Goal: Task Accomplishment & Management: Manage account settings

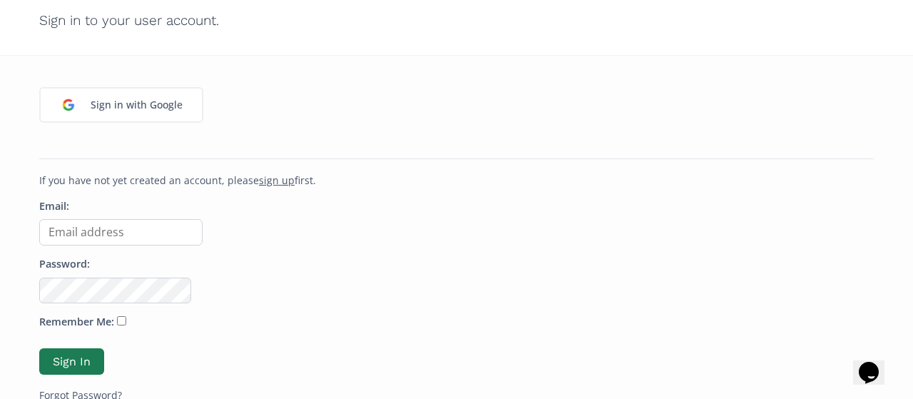
scroll to position [143, 0]
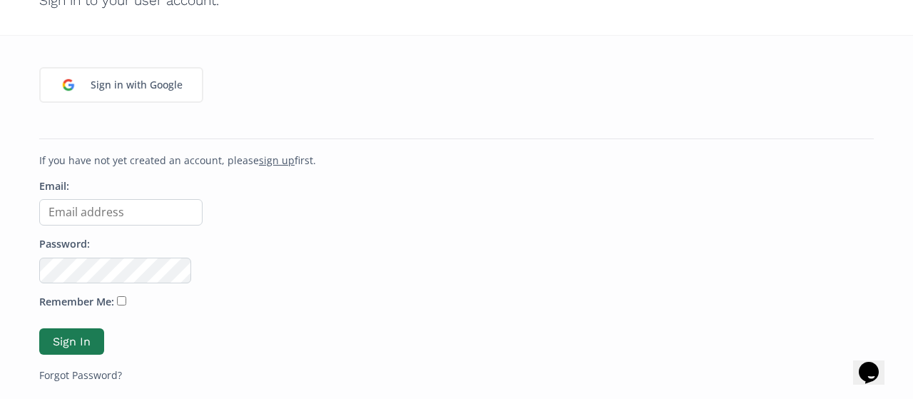
click at [142, 218] on input "Email:" at bounding box center [120, 212] width 163 height 26
type input "snookie@kayakdistribution.com"
click at [73, 337] on button "Sign In" at bounding box center [71, 341] width 65 height 26
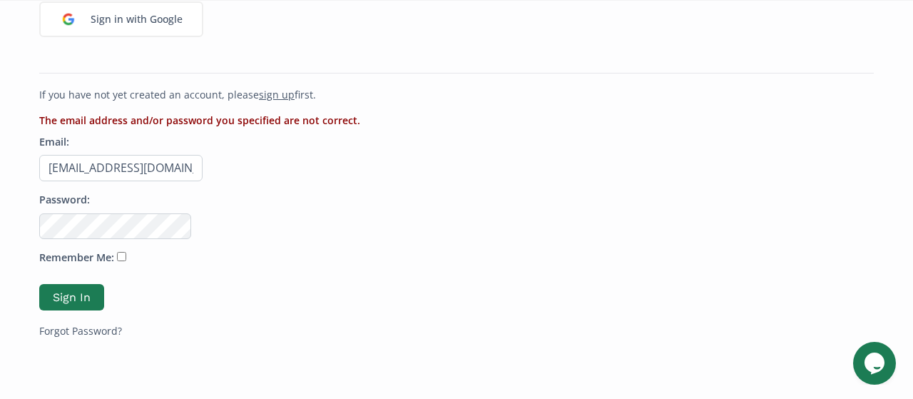
scroll to position [214, 0]
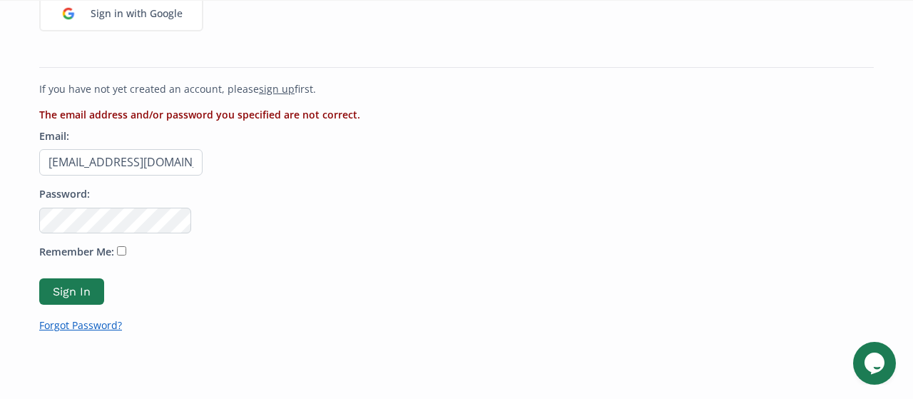
click at [109, 330] on link "Forgot Password?" at bounding box center [80, 325] width 83 height 14
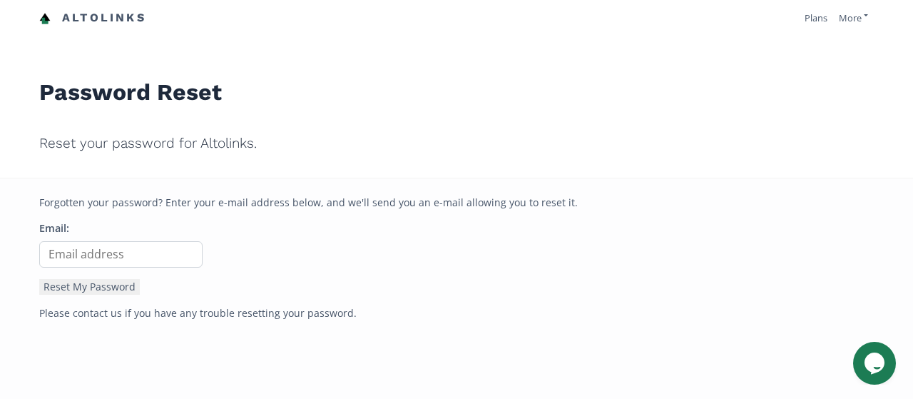
click at [114, 259] on input "Email:" at bounding box center [120, 254] width 163 height 26
type input "[EMAIL_ADDRESS][DOMAIN_NAME]"
click at [97, 285] on button "Reset My Password" at bounding box center [89, 287] width 101 height 16
click at [844, 19] on link "More" at bounding box center [853, 17] width 29 height 13
click at [816, 20] on link "Plans" at bounding box center [815, 17] width 23 height 13
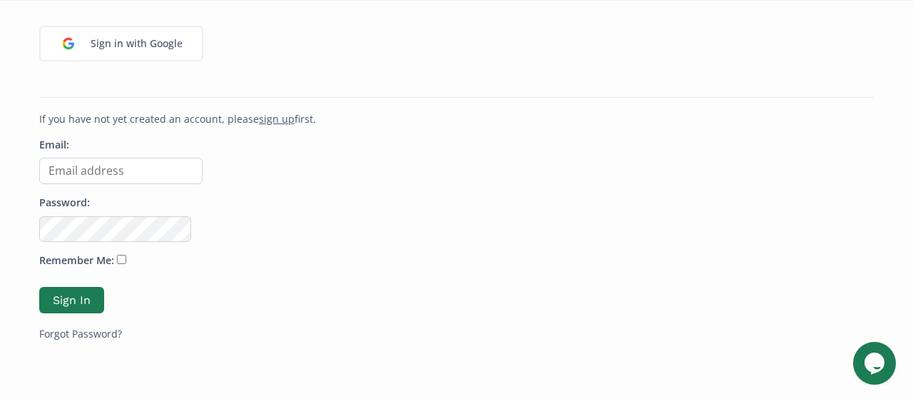
scroll to position [214, 0]
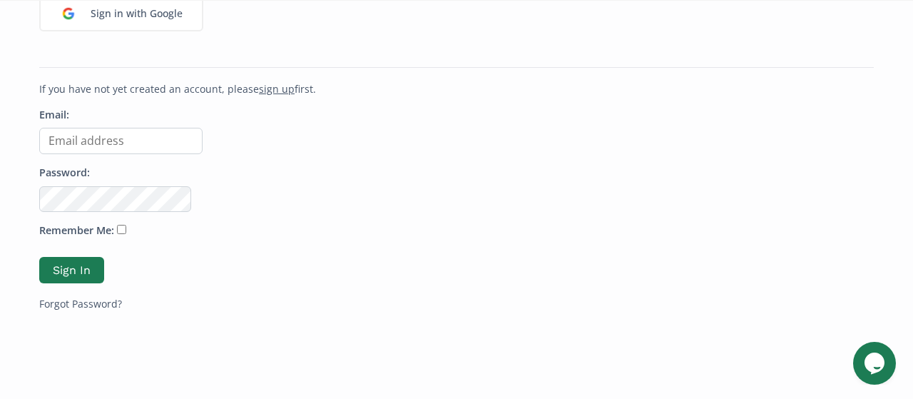
click at [108, 142] on input "Email:" at bounding box center [120, 141] width 163 height 26
type input "[EMAIL_ADDRESS][DOMAIN_NAME]"
click at [76, 305] on link "Forgot Password?" at bounding box center [80, 304] width 83 height 14
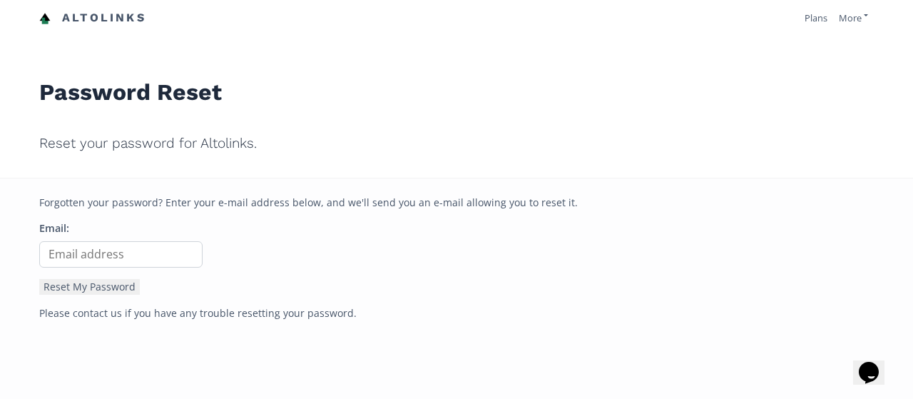
click at [97, 253] on input "Email:" at bounding box center [120, 254] width 163 height 26
type input "snookie@kayakdistribution.com"
click at [111, 285] on button "Reset My Password" at bounding box center [89, 287] width 101 height 16
click at [374, 106] on h1 "Password Reset" at bounding box center [456, 80] width 834 height 67
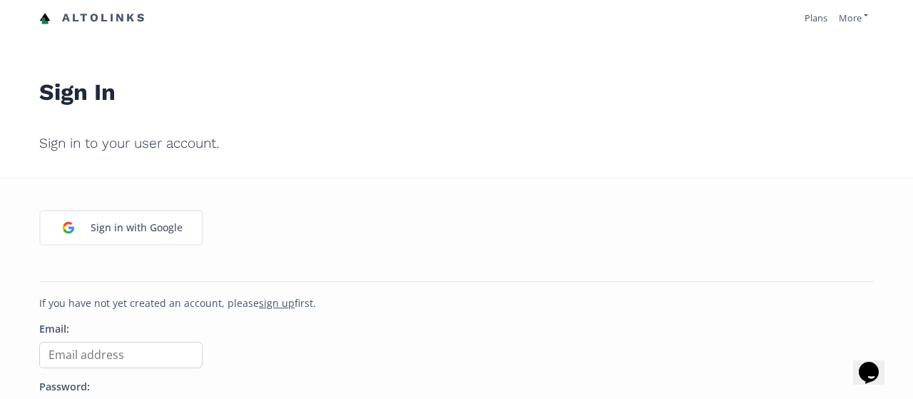
scroll to position [71, 0]
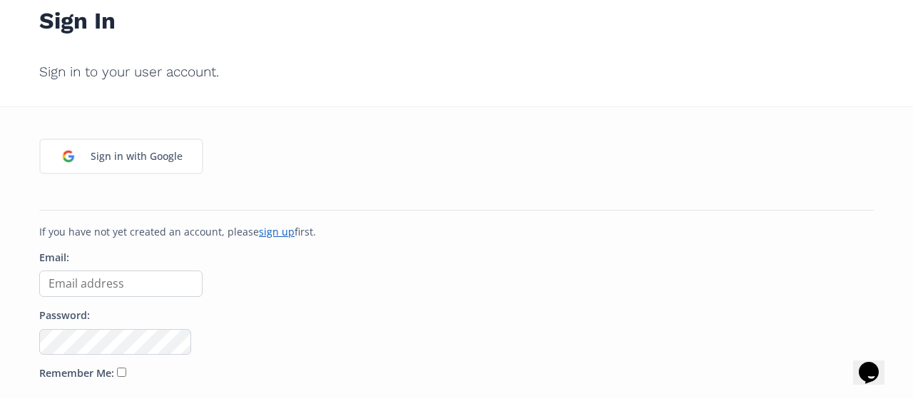
click at [275, 235] on u "sign up" at bounding box center [277, 232] width 36 height 14
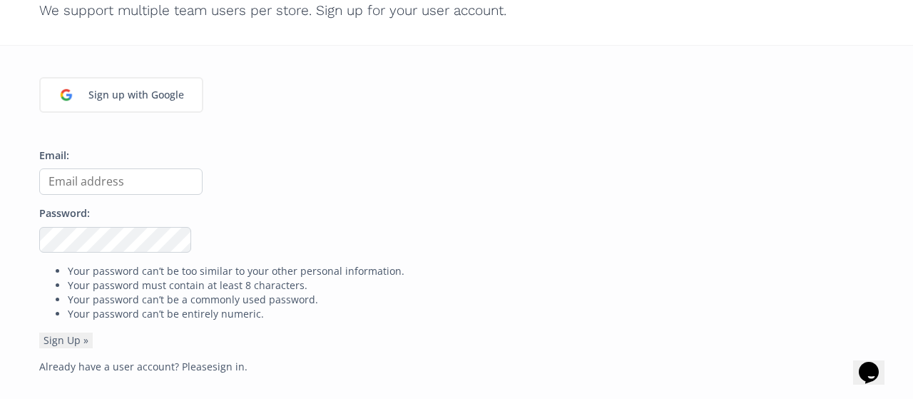
scroll to position [143, 0]
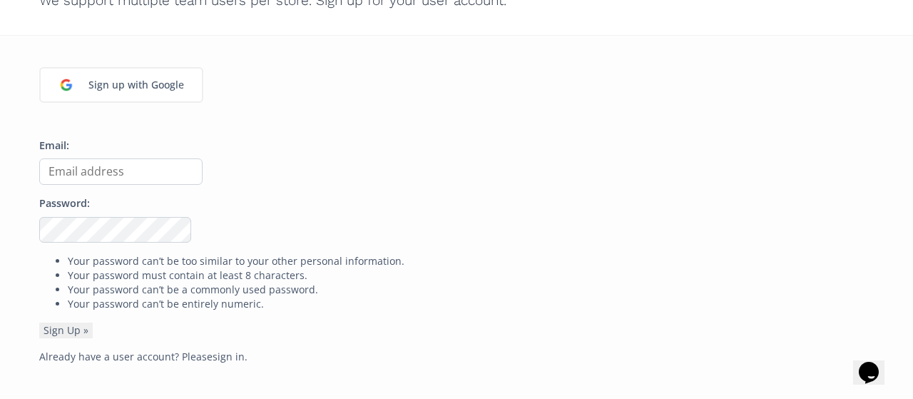
click at [74, 165] on input "Email:" at bounding box center [120, 171] width 163 height 26
type input "[EMAIL_ADDRESS][DOMAIN_NAME]"
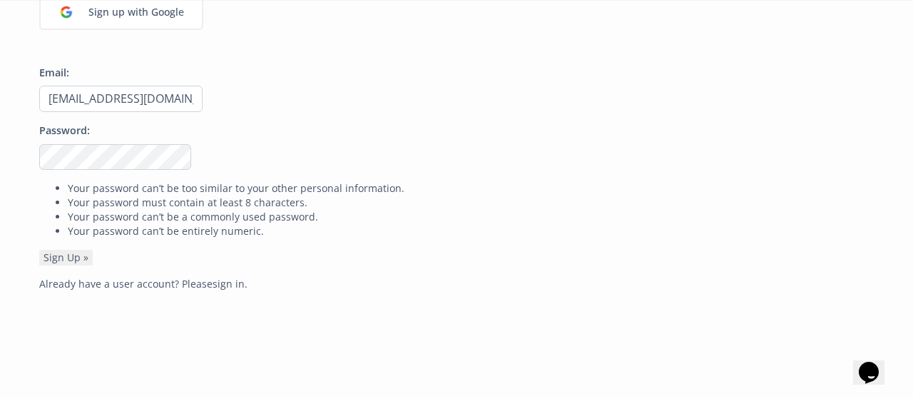
scroll to position [285, 0]
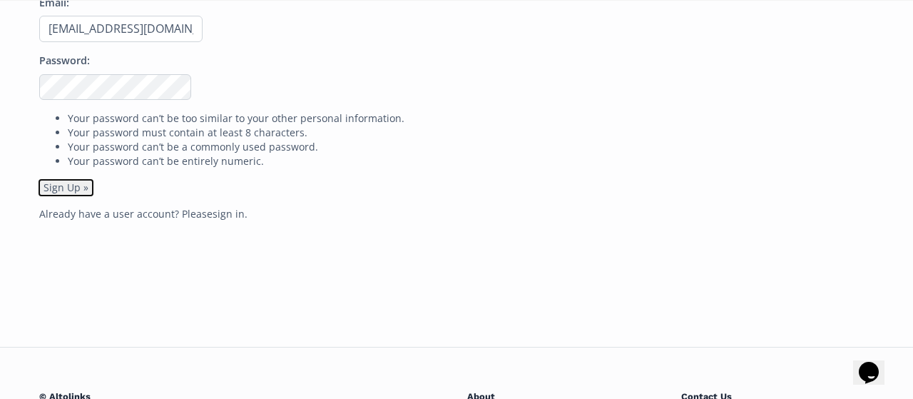
click at [57, 186] on button "Sign Up »" at bounding box center [65, 188] width 53 height 16
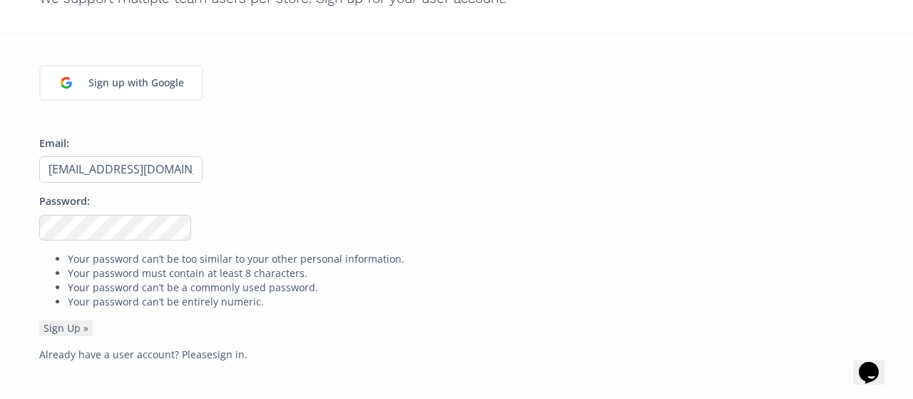
scroll to position [285, 0]
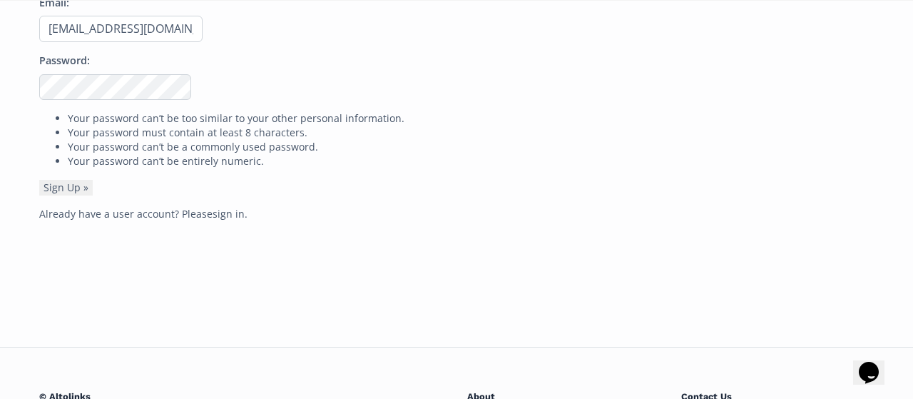
drag, startPoint x: 215, startPoint y: 205, endPoint x: 218, endPoint y: 213, distance: 9.0
click at [217, 205] on div "Sign up with Google Email: [EMAIL_ADDRESS][DOMAIN_NAME] Password: Your password…" at bounding box center [457, 120] width 856 height 454
click at [218, 213] on link "sign in" at bounding box center [229, 214] width 32 height 14
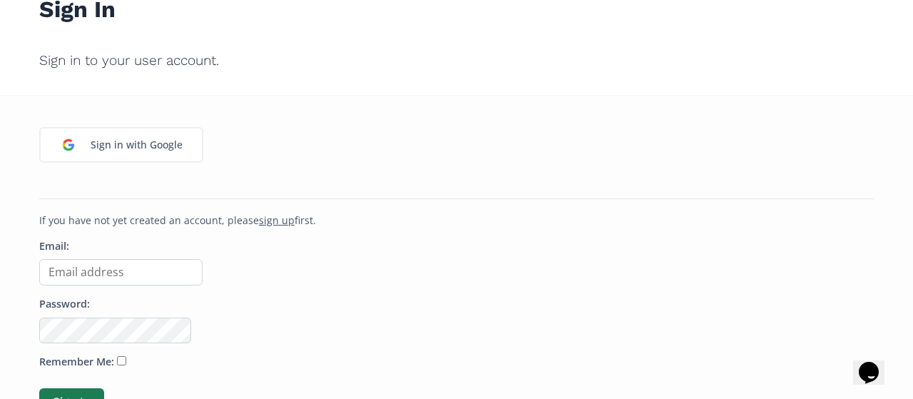
scroll to position [143, 0]
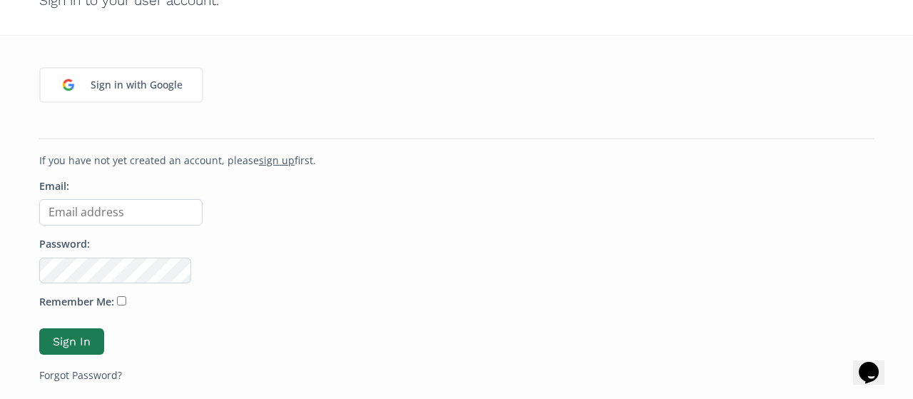
click at [100, 218] on input "Email:" at bounding box center [120, 212] width 163 height 26
type input "snookie@kayakdistribution.com"
click at [66, 347] on button "Sign In" at bounding box center [71, 341] width 65 height 26
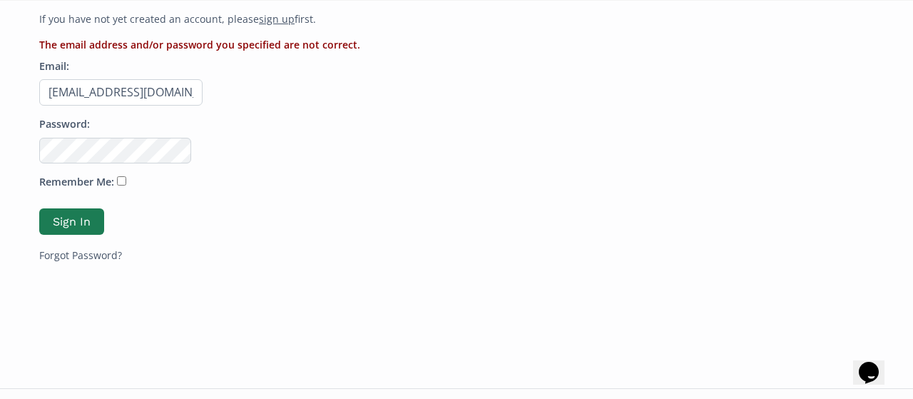
scroll to position [285, 0]
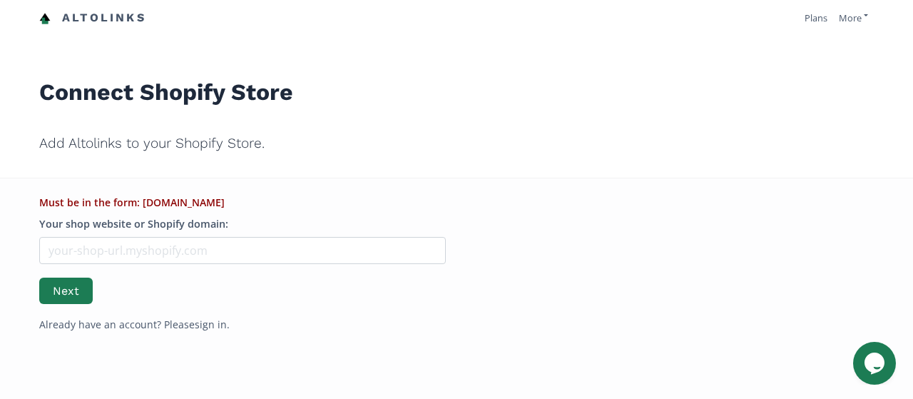
click at [387, 96] on h1 "Connect Shopify Store" at bounding box center [456, 80] width 834 height 67
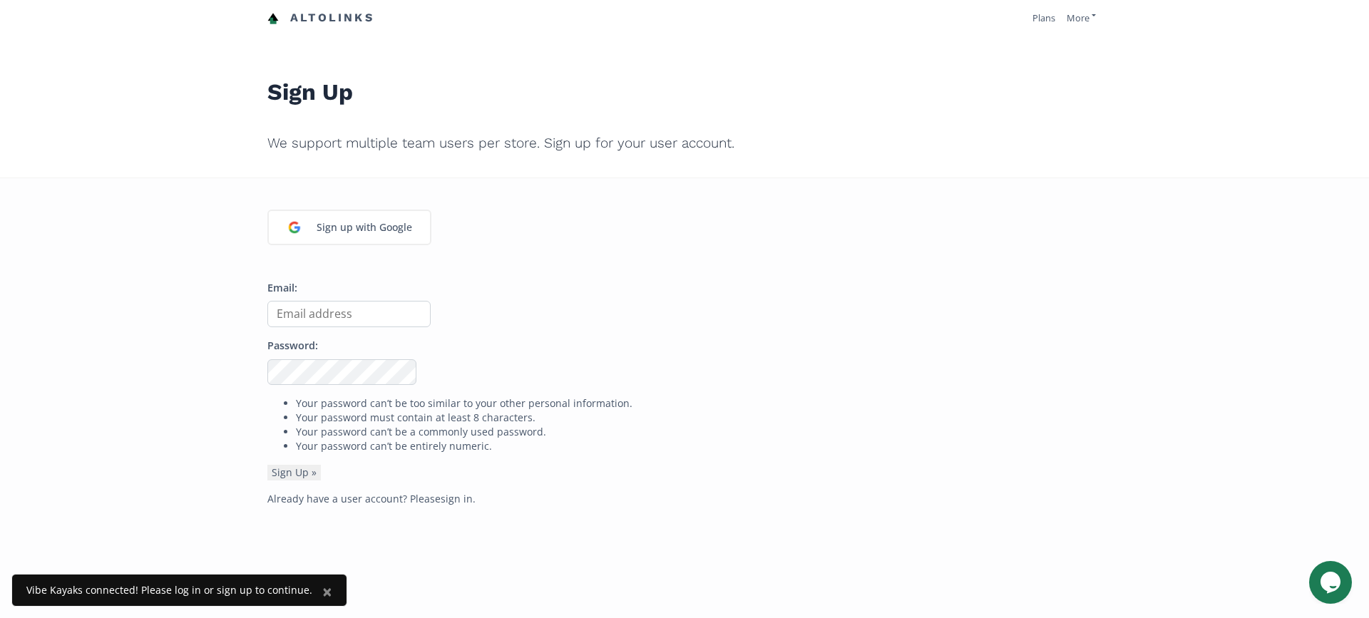
click at [348, 320] on input "Email:" at bounding box center [348, 314] width 163 height 26
type input "[EMAIL_ADDRESS][DOMAIN_NAME]"
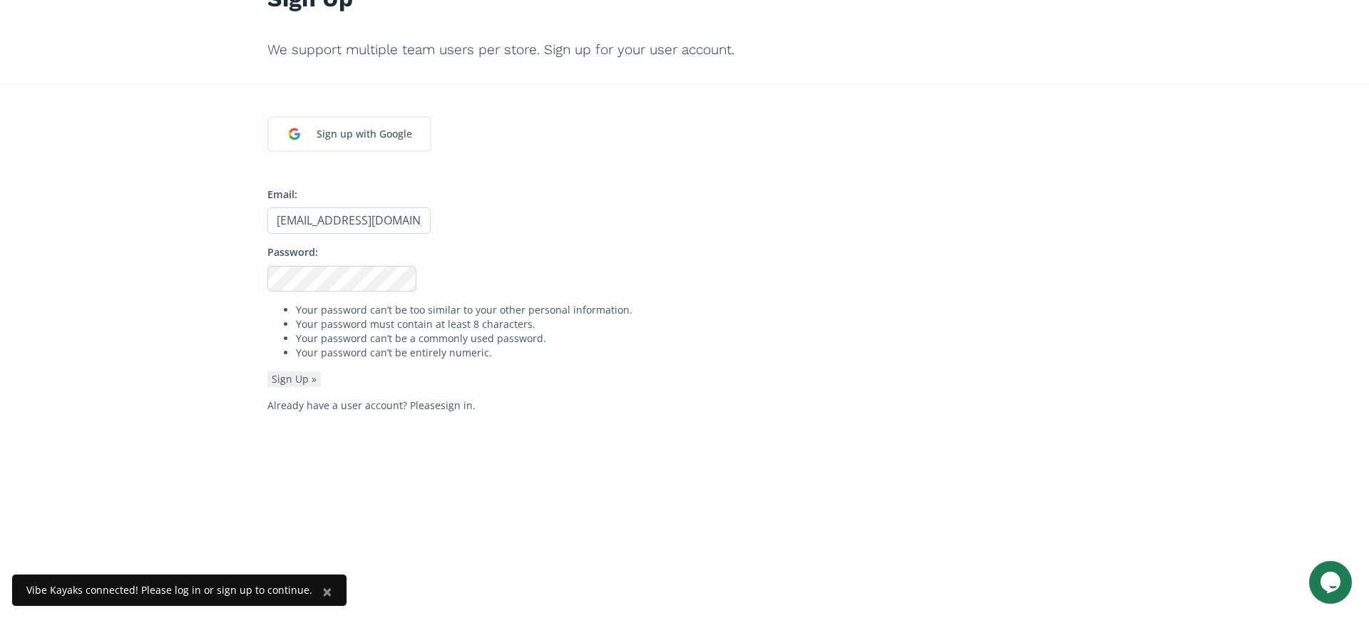
scroll to position [71, 0]
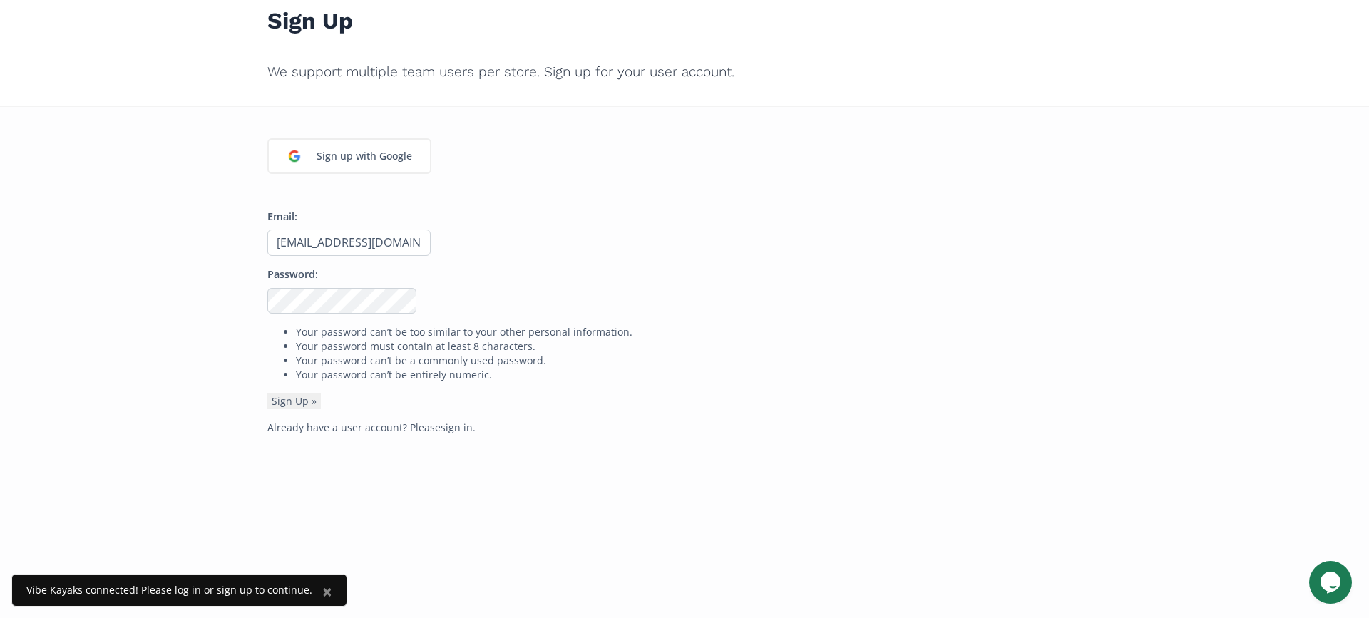
click at [267, 394] on button "Sign Up »" at bounding box center [293, 402] width 53 height 16
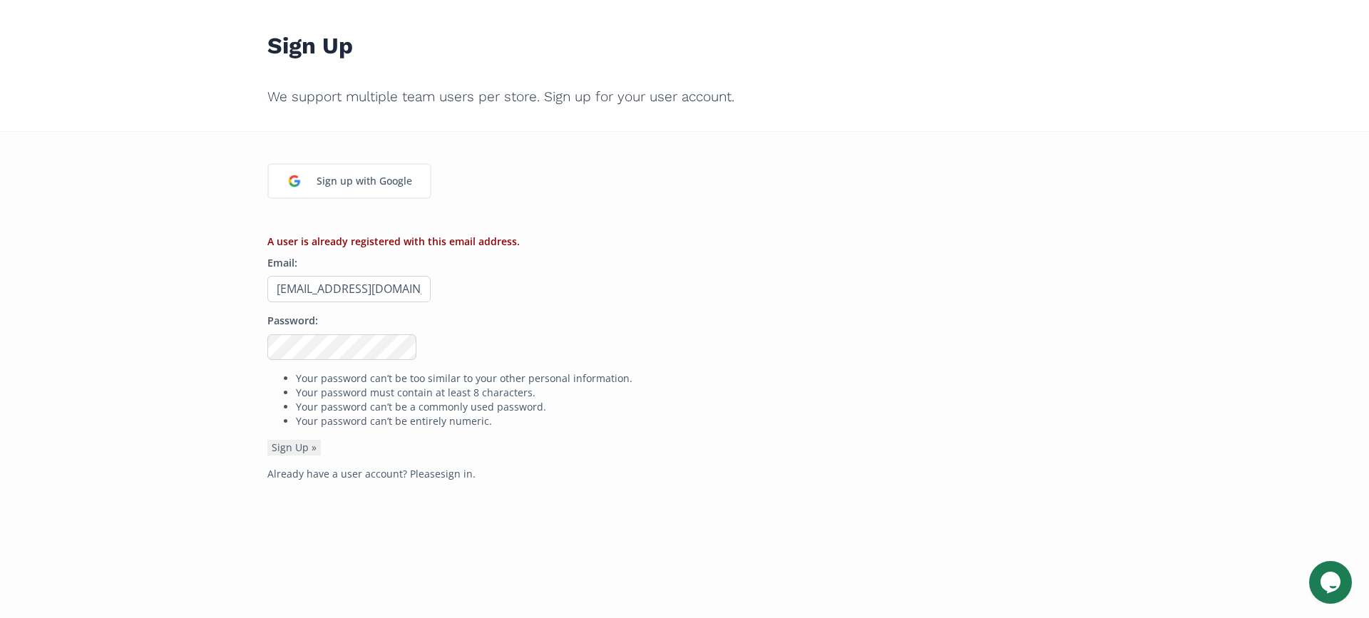
scroll to position [71, 0]
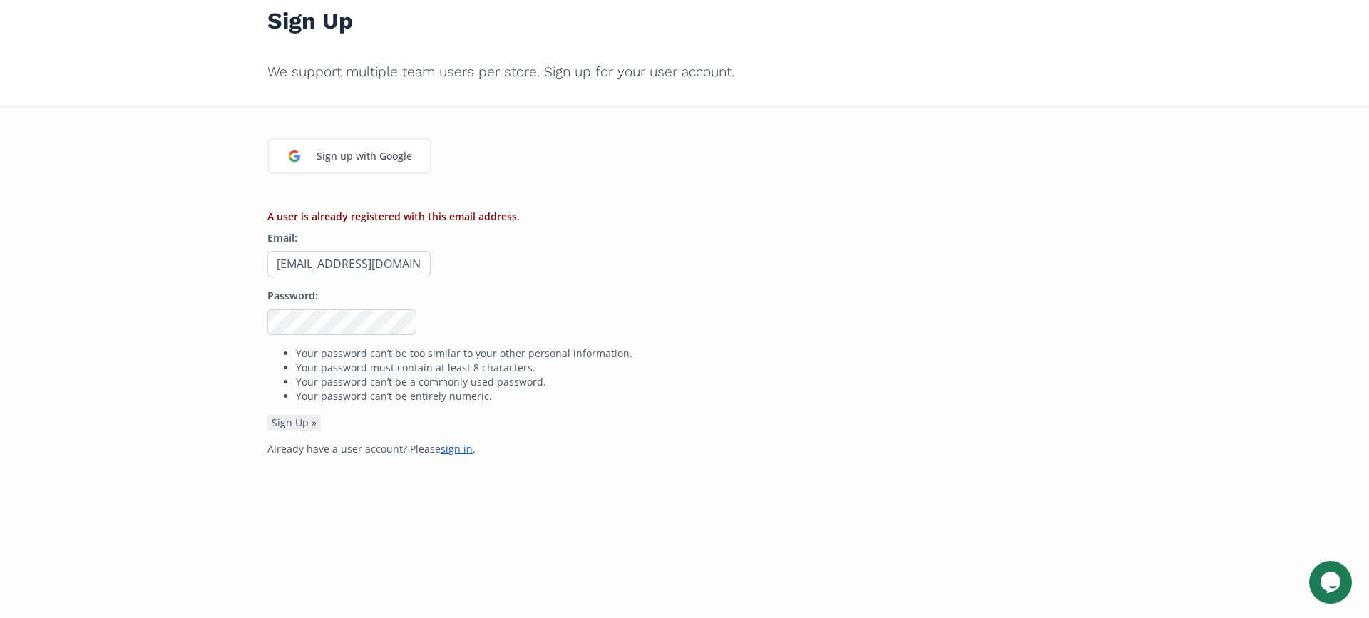
click at [445, 450] on link "sign in" at bounding box center [457, 449] width 32 height 14
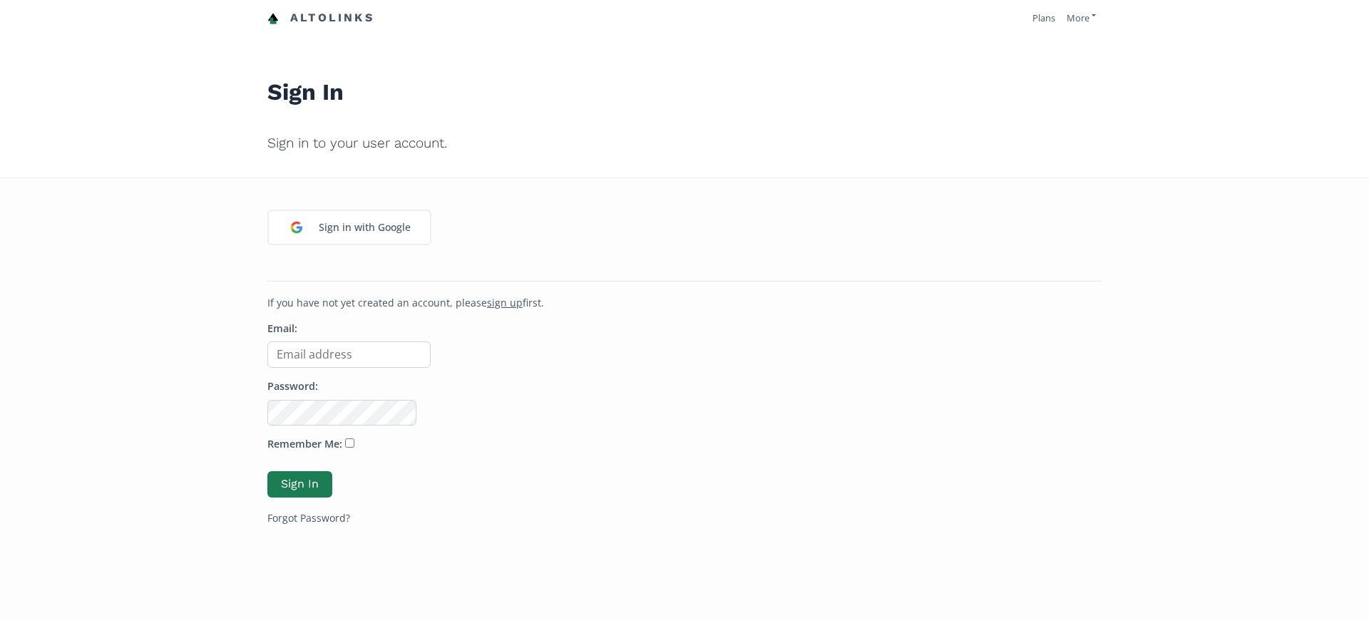
click at [344, 359] on input "Email:" at bounding box center [348, 355] width 163 height 26
type input "[EMAIL_ADDRESS][DOMAIN_NAME]"
click at [345, 446] on input "Remember Me:" at bounding box center [349, 443] width 9 height 9
checkbox input "true"
click at [307, 494] on button "Sign In" at bounding box center [299, 484] width 65 height 26
